Goal: Task Accomplishment & Management: Use online tool/utility

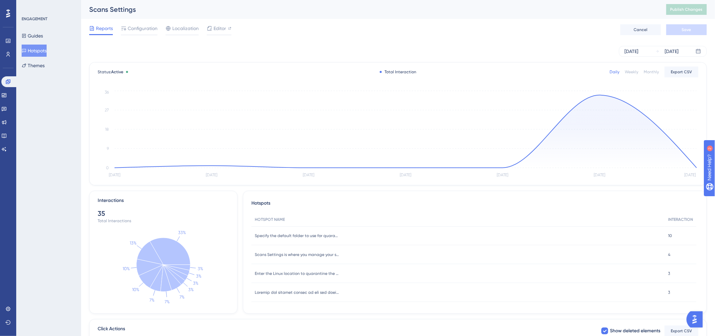
click at [624, 68] on div "Daily Weekly Monthly Export CSV" at bounding box center [654, 72] width 89 height 11
click at [631, 70] on div "Weekly" at bounding box center [632, 71] width 14 height 5
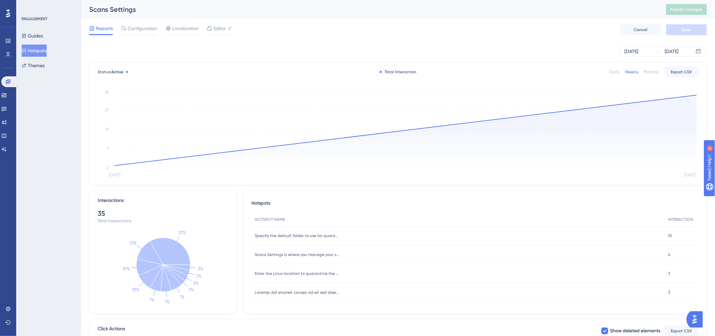
click at [45, 51] on button "Hotspots" at bounding box center [34, 51] width 25 height 12
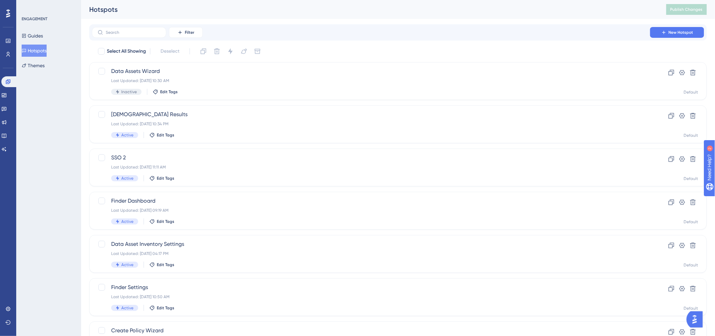
click at [367, 5] on div "Hotspots" at bounding box center [369, 9] width 560 height 9
click at [134, 32] on input "text" at bounding box center [133, 32] width 55 height 5
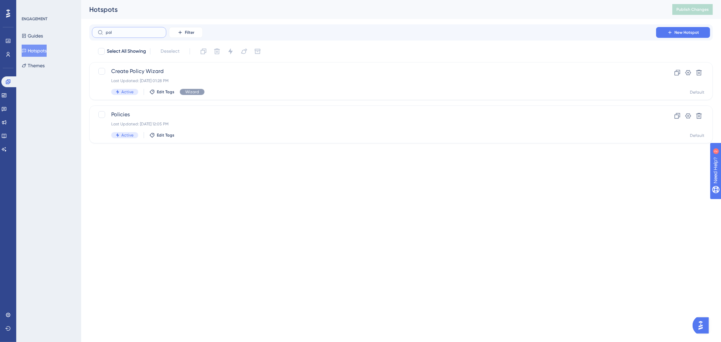
type input "pol"
click at [120, 32] on input "pol" at bounding box center [133, 32] width 55 height 5
click at [223, 68] on span "Create Policy Wizard" at bounding box center [373, 71] width 525 height 8
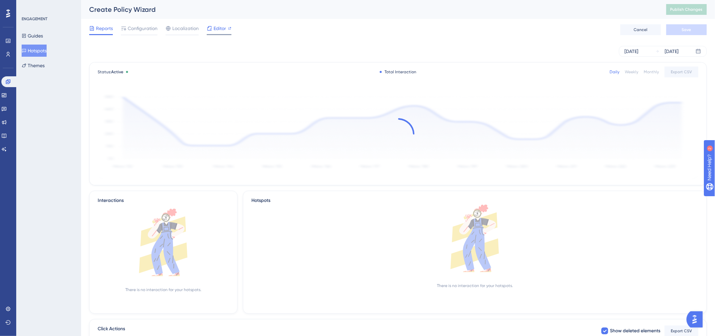
click at [217, 30] on span "Editor" at bounding box center [219, 28] width 12 height 8
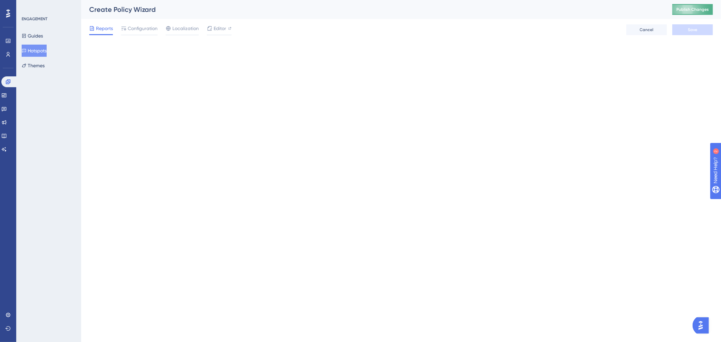
click at [688, 12] on button "Publish Changes" at bounding box center [692, 9] width 41 height 11
click at [692, 11] on span "Publish Changes" at bounding box center [692, 9] width 32 height 5
click at [680, 8] on span "Publish Changes" at bounding box center [692, 9] width 32 height 5
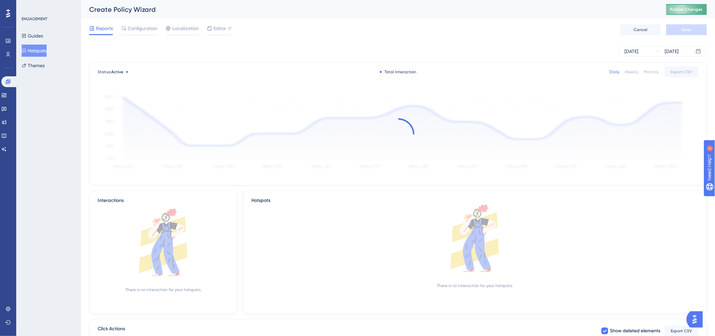
click at [692, 9] on span "Publish Changes" at bounding box center [686, 9] width 32 height 5
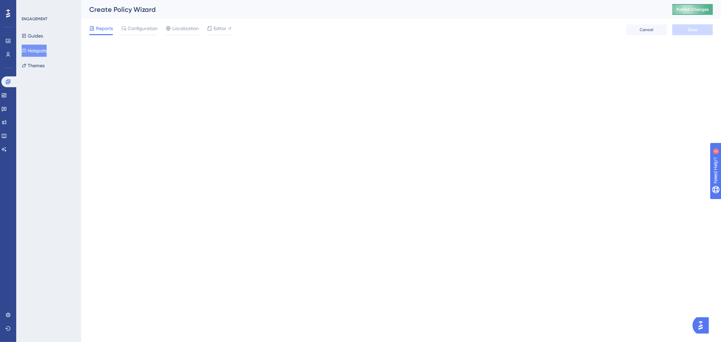
click at [693, 5] on button "Publish Changes" at bounding box center [692, 9] width 41 height 11
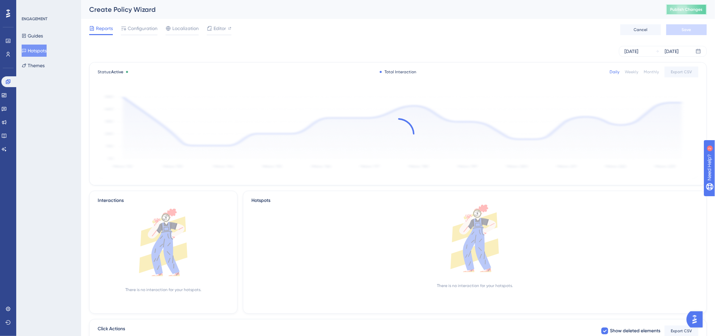
click at [687, 12] on span "Publish Changes" at bounding box center [686, 9] width 32 height 5
click at [690, 7] on span "Publish Changes" at bounding box center [686, 9] width 32 height 5
click at [690, 9] on span "Publish Changes" at bounding box center [686, 9] width 32 height 5
click at [693, 11] on span "Publish Changes" at bounding box center [686, 9] width 32 height 5
click at [693, 14] on button "Publish Changes" at bounding box center [686, 9] width 41 height 11
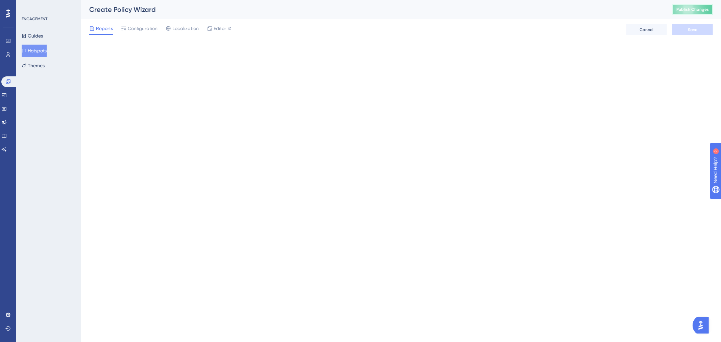
click at [689, 9] on span "Publish Changes" at bounding box center [692, 9] width 32 height 5
click at [693, 7] on button "Publish Changes" at bounding box center [692, 9] width 41 height 11
click at [682, 8] on span "Publish Changes" at bounding box center [692, 9] width 32 height 5
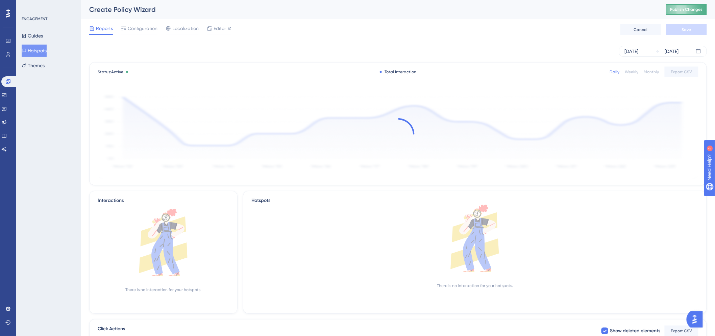
click at [693, 9] on span "Publish Changes" at bounding box center [686, 9] width 32 height 5
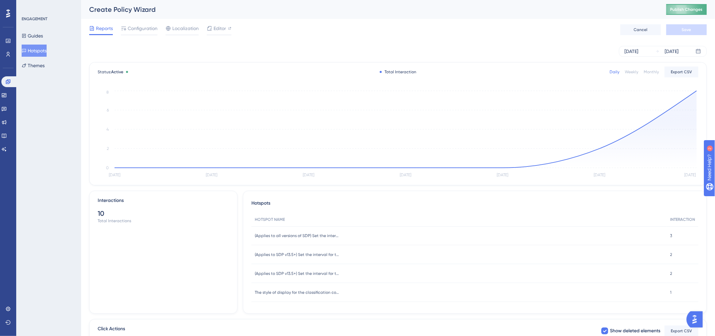
click at [691, 11] on span "Publish Changes" at bounding box center [686, 9] width 32 height 5
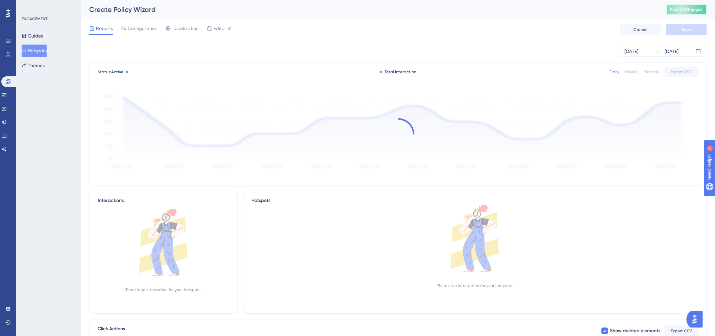
click at [690, 10] on span "Publish Changes" at bounding box center [686, 9] width 32 height 5
click at [680, 8] on span "Publish Changes" at bounding box center [686, 9] width 32 height 5
